Goal: Task Accomplishment & Management: Complete application form

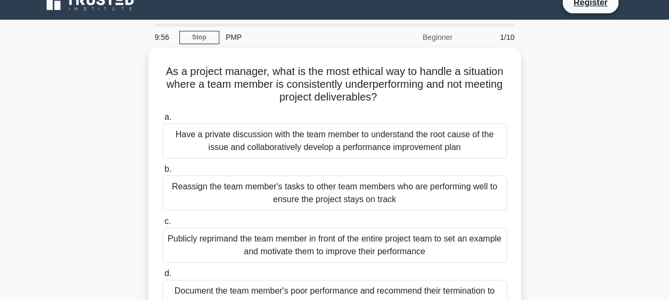
scroll to position [16, 0]
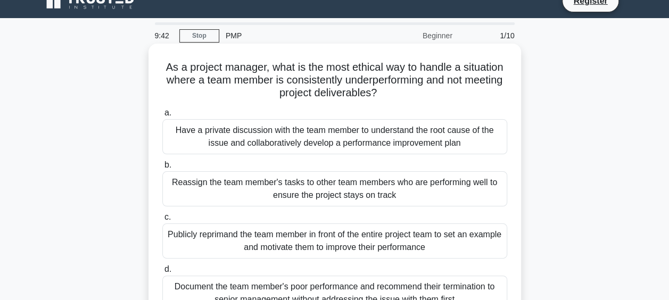
click at [433, 126] on div "Have a private discussion with the team member to understand the root cause of …" at bounding box center [334, 136] width 345 height 35
click at [162, 116] on input "a. Have a private discussion with the team member to understand the root cause …" at bounding box center [162, 113] width 0 height 7
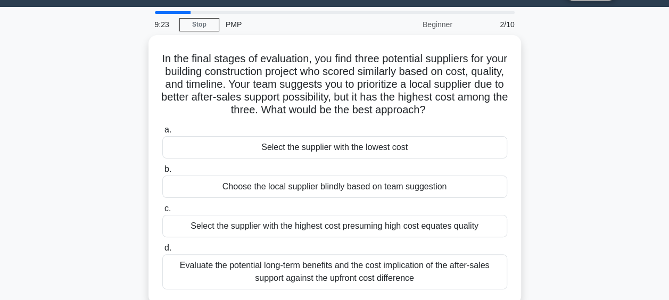
scroll to position [64, 0]
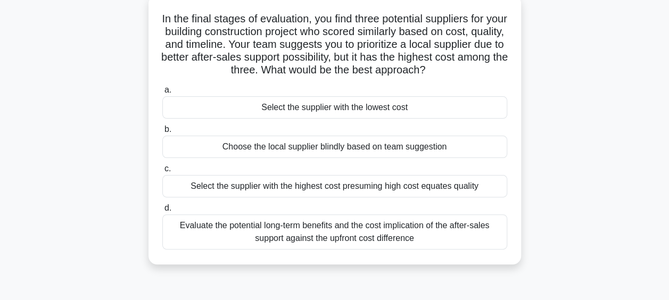
click at [449, 223] on div "Evaluate the potential long-term benefits and the cost implication of the after…" at bounding box center [334, 231] width 345 height 35
click at [162, 212] on input "d. Evaluate the potential long-term benefits and the cost implication of the af…" at bounding box center [162, 208] width 0 height 7
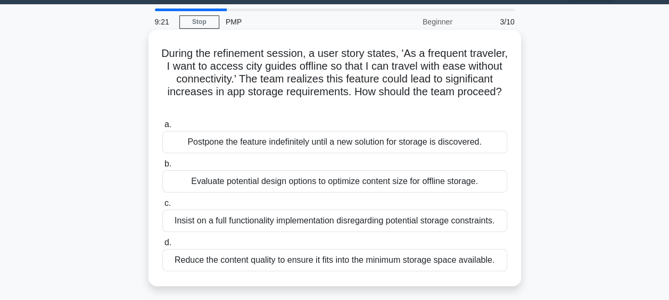
scroll to position [0, 0]
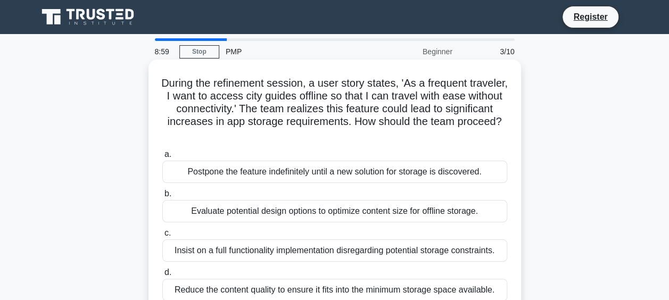
click at [419, 205] on div "Evaluate potential design options to optimize content size for offline storage." at bounding box center [334, 211] width 345 height 22
click at [162, 197] on input "b. Evaluate potential design options to optimize content size for offline stora…" at bounding box center [162, 193] width 0 height 7
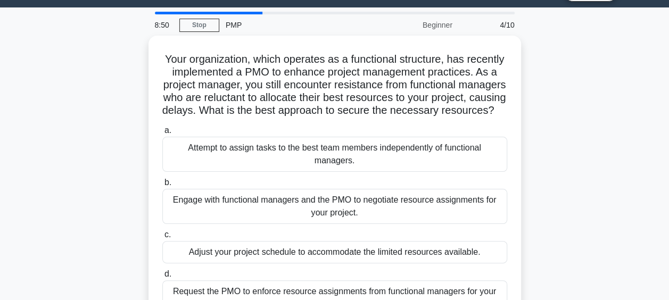
scroll to position [88, 0]
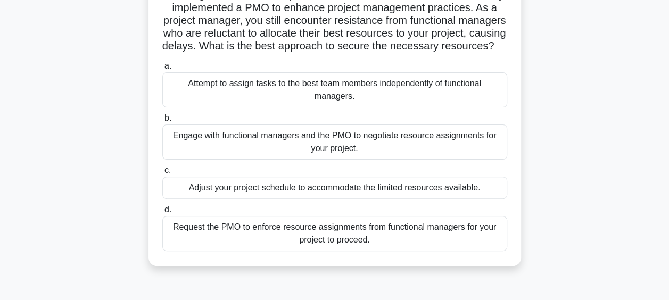
click at [417, 151] on div "Engage with functional managers and the PMO to negotiate resource assignments f…" at bounding box center [334, 141] width 345 height 35
click at [162, 122] on input "b. Engage with functional managers and the PMO to negotiate resource assignment…" at bounding box center [162, 118] width 0 height 7
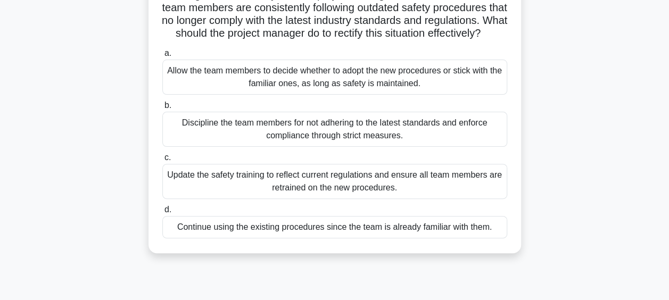
click at [431, 199] on div "Update the safety training to reflect current regulations and ensure all team m…" at bounding box center [334, 181] width 345 height 35
click at [162, 161] on input "c. Update the safety training to reflect current regulations and ensure all tea…" at bounding box center [162, 157] width 0 height 7
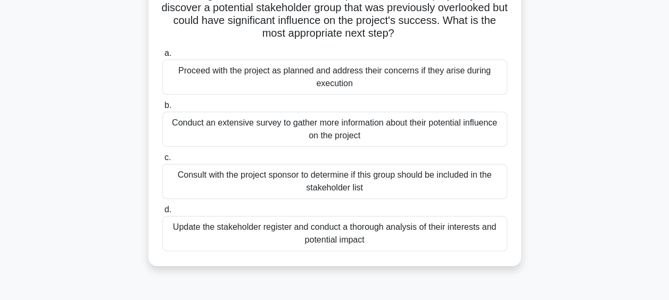
click at [459, 130] on div "Conduct an extensive survey to gather more information about their potential in…" at bounding box center [334, 129] width 345 height 35
click at [162, 109] on input "b. Conduct an extensive survey to gather more information about their potential…" at bounding box center [162, 105] width 0 height 7
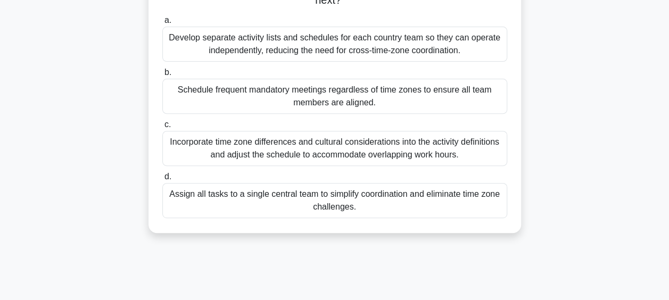
scroll to position [177, 0]
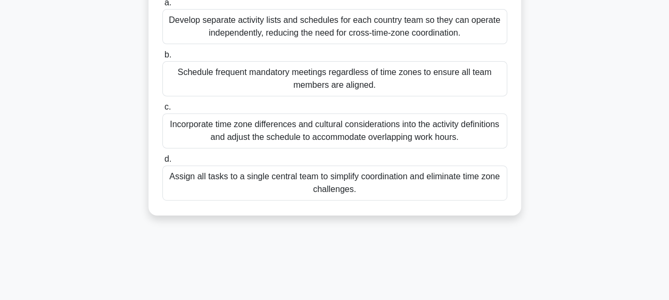
click at [478, 138] on div "Incorporate time zone differences and cultural considerations into the activity…" at bounding box center [334, 130] width 345 height 35
click at [162, 111] on input "c. Incorporate time zone differences and cultural considerations into the activ…" at bounding box center [162, 107] width 0 height 7
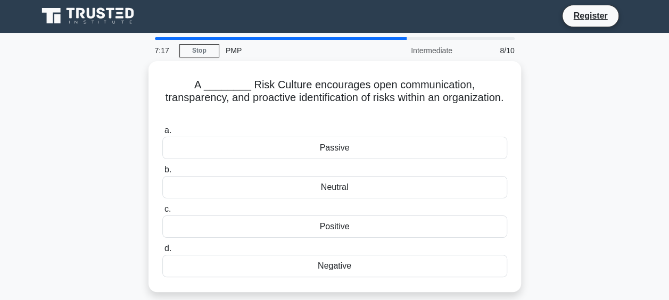
scroll to position [0, 0]
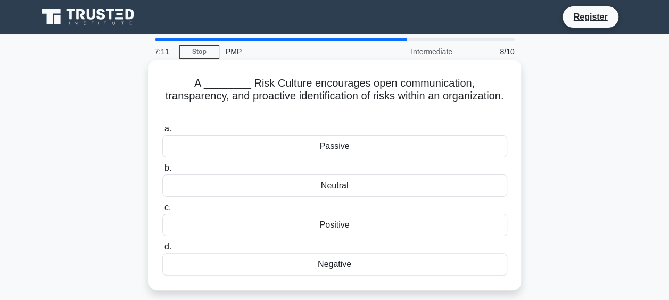
click at [457, 215] on div "Positive" at bounding box center [334, 225] width 345 height 22
click at [162, 211] on input "c. Positive" at bounding box center [162, 207] width 0 height 7
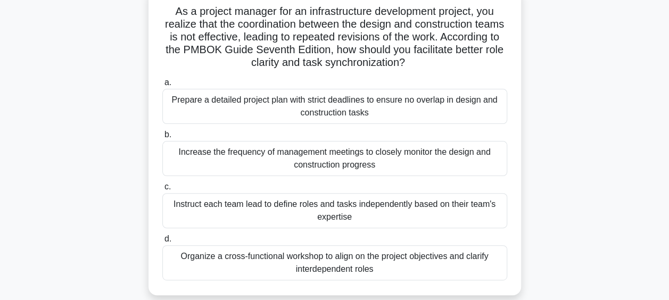
scroll to position [88, 0]
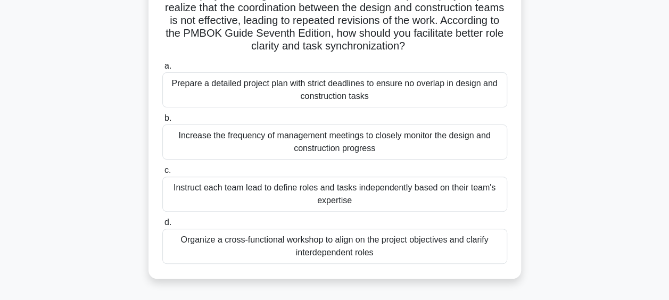
click at [464, 233] on div "Organize a cross-functional workshop to align on the project objectives and cla…" at bounding box center [334, 246] width 345 height 35
click at [162, 226] on input "d. Organize a cross-functional workshop to align on the project objectives and …" at bounding box center [162, 222] width 0 height 7
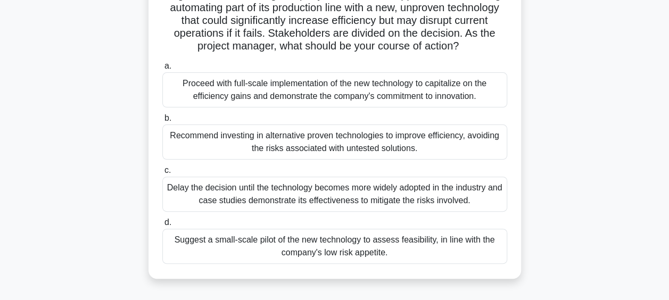
click at [464, 241] on div "Suggest a small-scale pilot of the new technology to assess feasibility, in lin…" at bounding box center [334, 246] width 345 height 35
click at [162, 226] on input "d. Suggest a small-scale pilot of the new technology to assess feasibility, in …" at bounding box center [162, 222] width 0 height 7
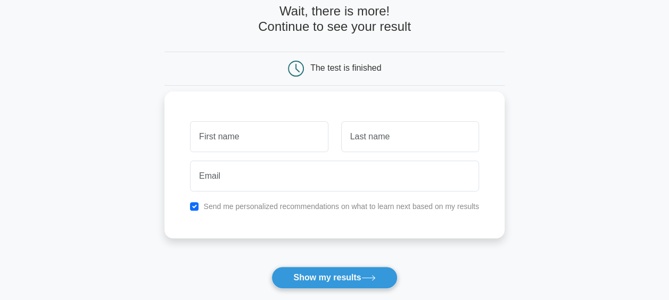
click at [241, 147] on input "text" at bounding box center [259, 136] width 138 height 31
type input "Malak"
click at [362, 122] on input "text" at bounding box center [410, 136] width 138 height 31
click at [378, 133] on input "text" at bounding box center [410, 136] width 138 height 31
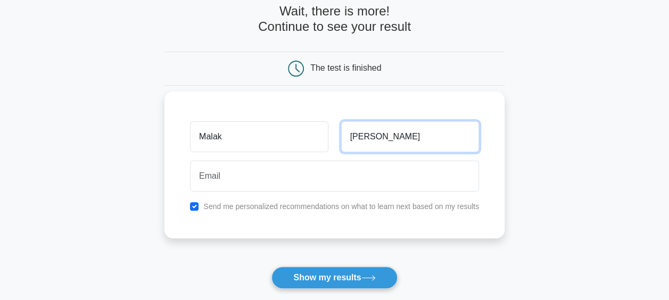
type input "[PERSON_NAME]"
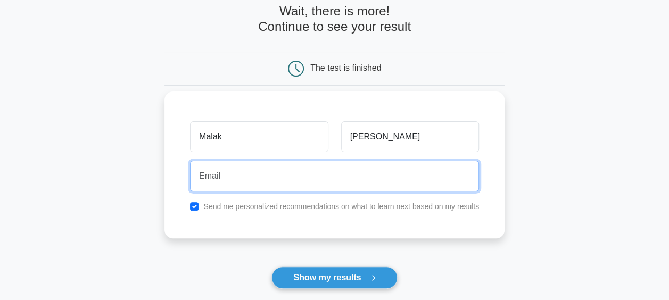
click at [352, 172] on input "email" at bounding box center [334, 176] width 289 height 31
type input "[EMAIL_ADDRESS][DOMAIN_NAME]"
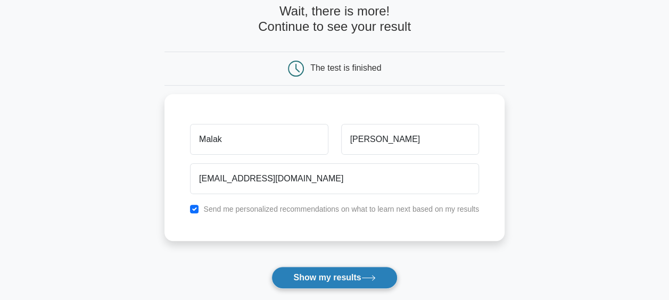
click at [303, 274] on button "Show my results" at bounding box center [334, 277] width 126 height 22
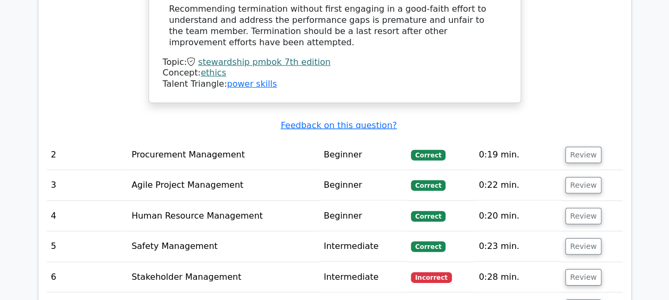
scroll to position [1507, 0]
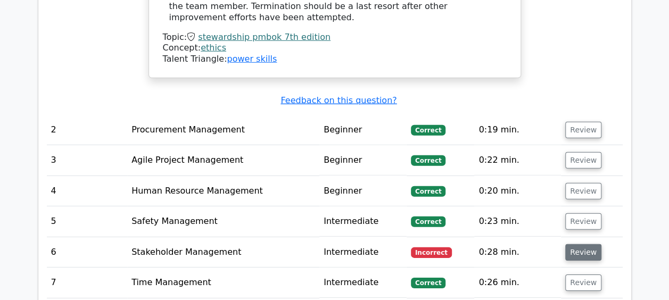
click at [568, 244] on button "Review" at bounding box center [583, 252] width 36 height 16
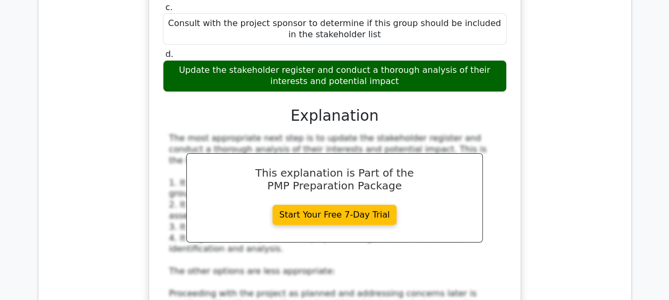
scroll to position [1950, 0]
